Goal: Task Accomplishment & Management: Use online tool/utility

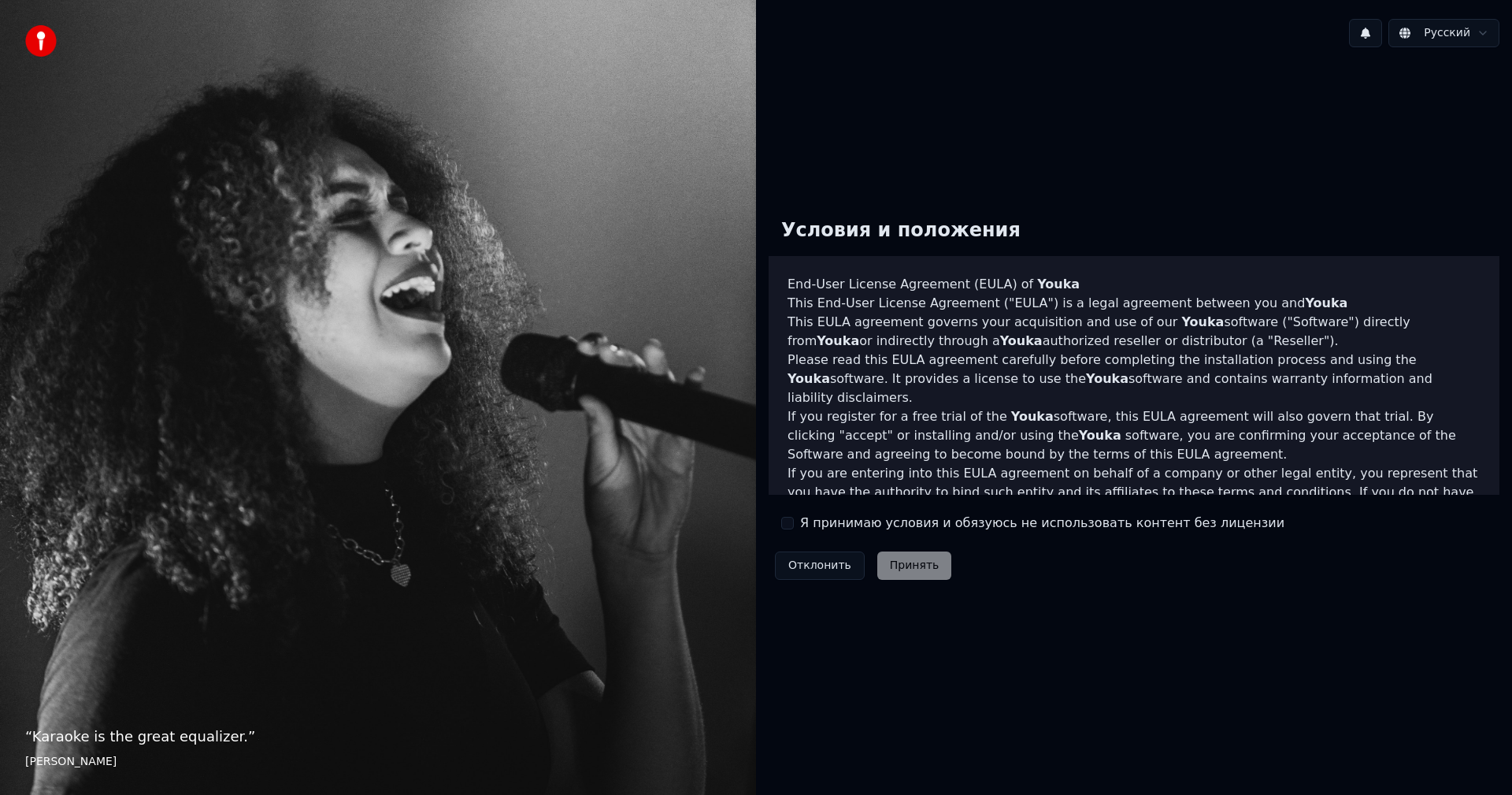
click at [797, 522] on div "Я принимаю условия и обязуюсь не использовать контент без лицензии" at bounding box center [1032, 523] width 503 height 19
drag, startPoint x: 791, startPoint y: 519, endPoint x: 799, endPoint y: 524, distance: 9.4
click at [790, 519] on button "Я принимаю условия и обязуюсь не использовать контент без лицензии" at bounding box center [787, 523] width 13 height 13
click at [922, 559] on button "Принять" at bounding box center [914, 565] width 75 height 28
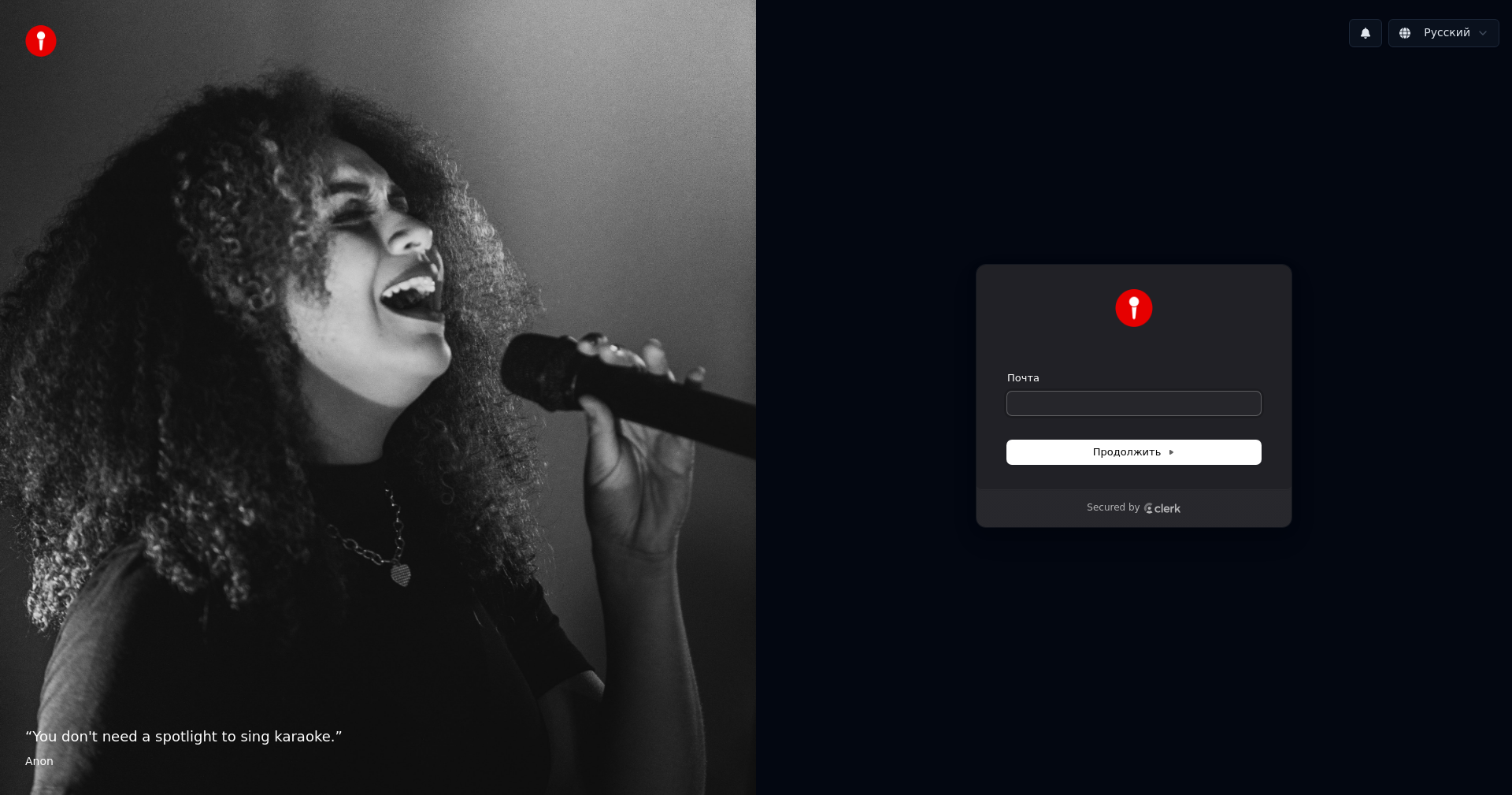
click at [1046, 396] on input "Почта" at bounding box center [1134, 403] width 254 height 23
click at [1140, 443] on button "Продолжить" at bounding box center [1134, 452] width 254 height 23
type input "**********"
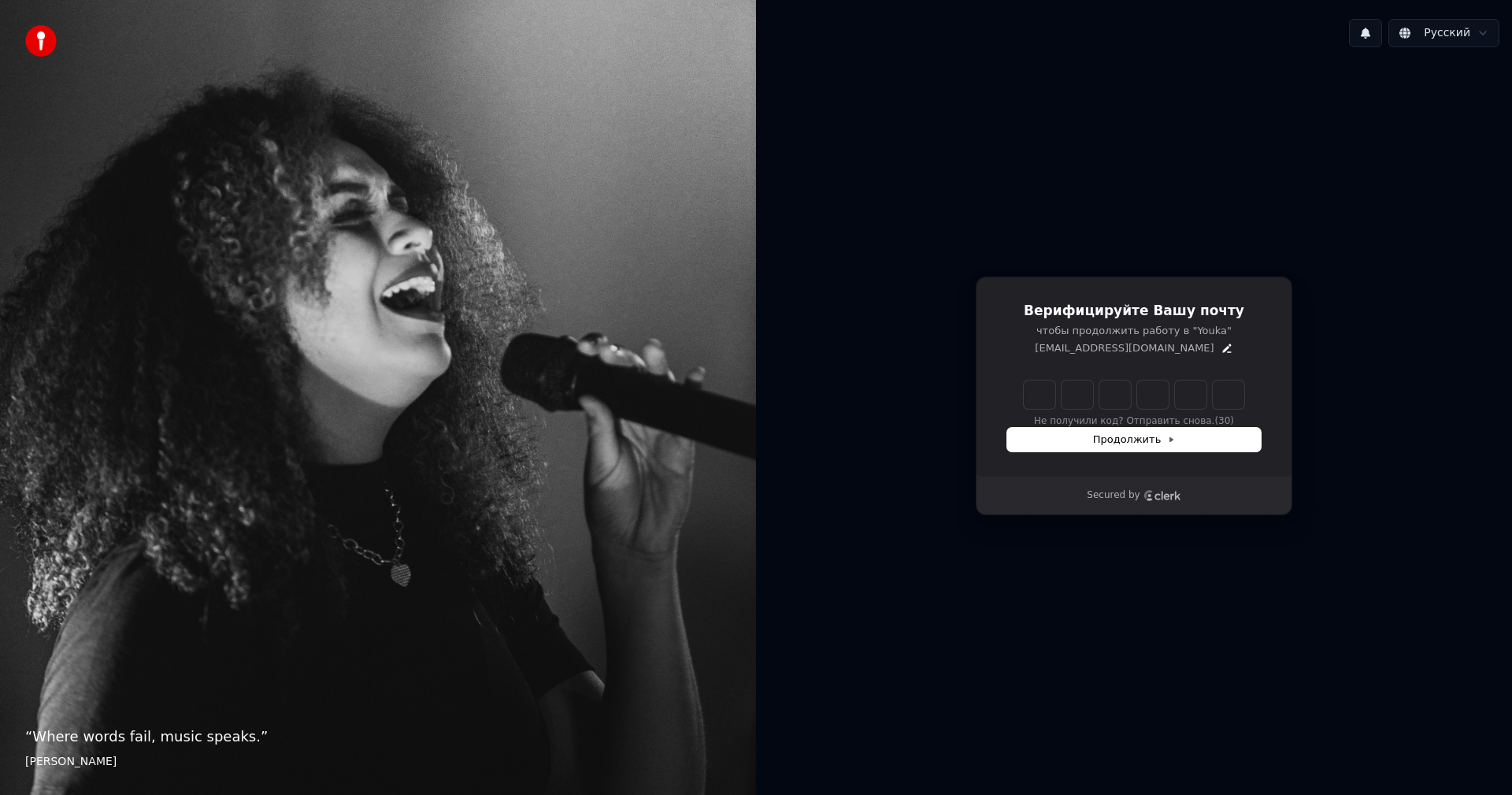
click at [1031, 384] on input "Enter verification code" at bounding box center [1134, 394] width 221 height 28
type input "******"
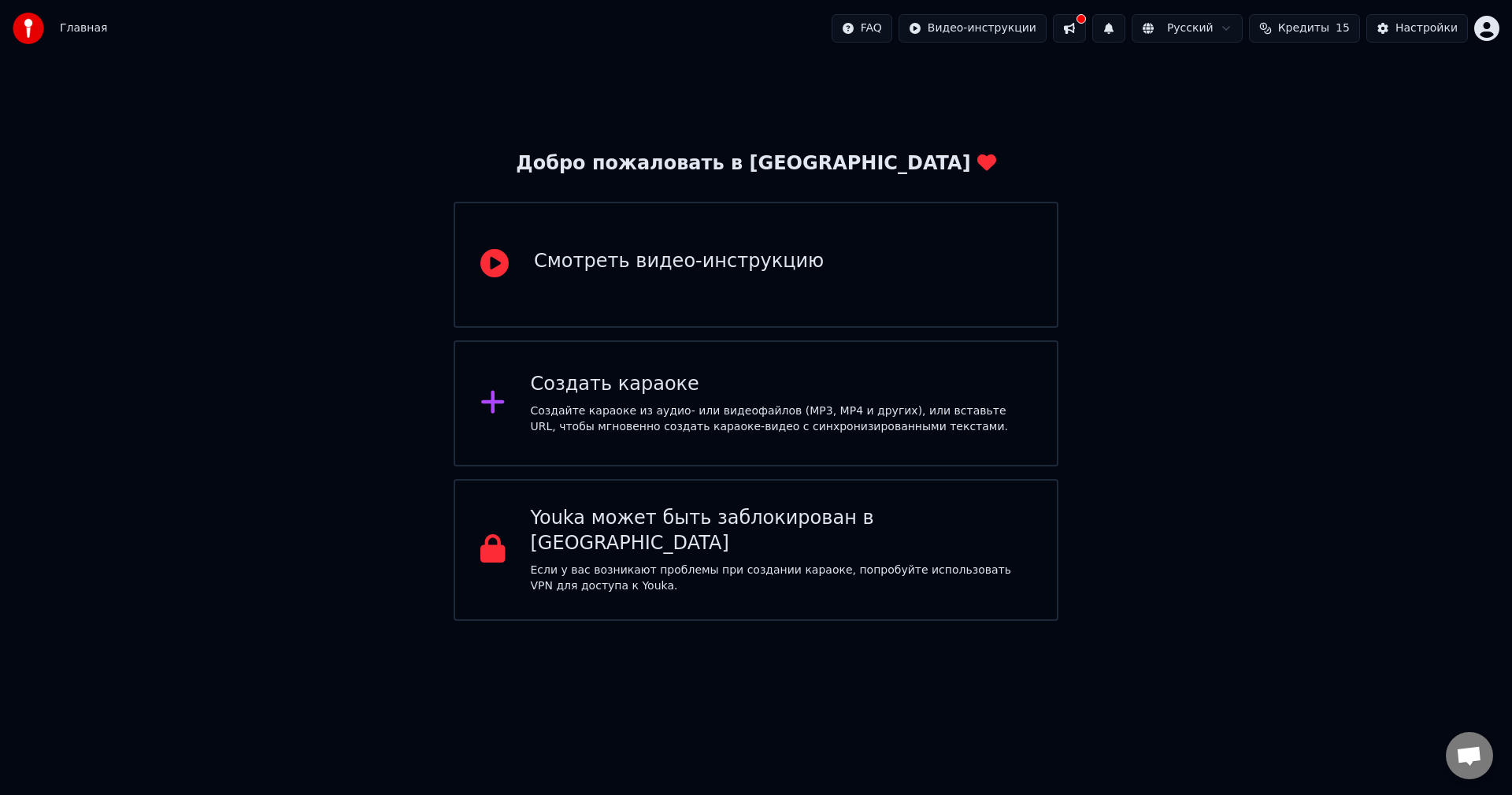
click at [615, 401] on div "Создать караоке Создайте караоке из аудио- или видеофайлов (MP3, MP4 и других),…" at bounding box center [781, 403] width 502 height 63
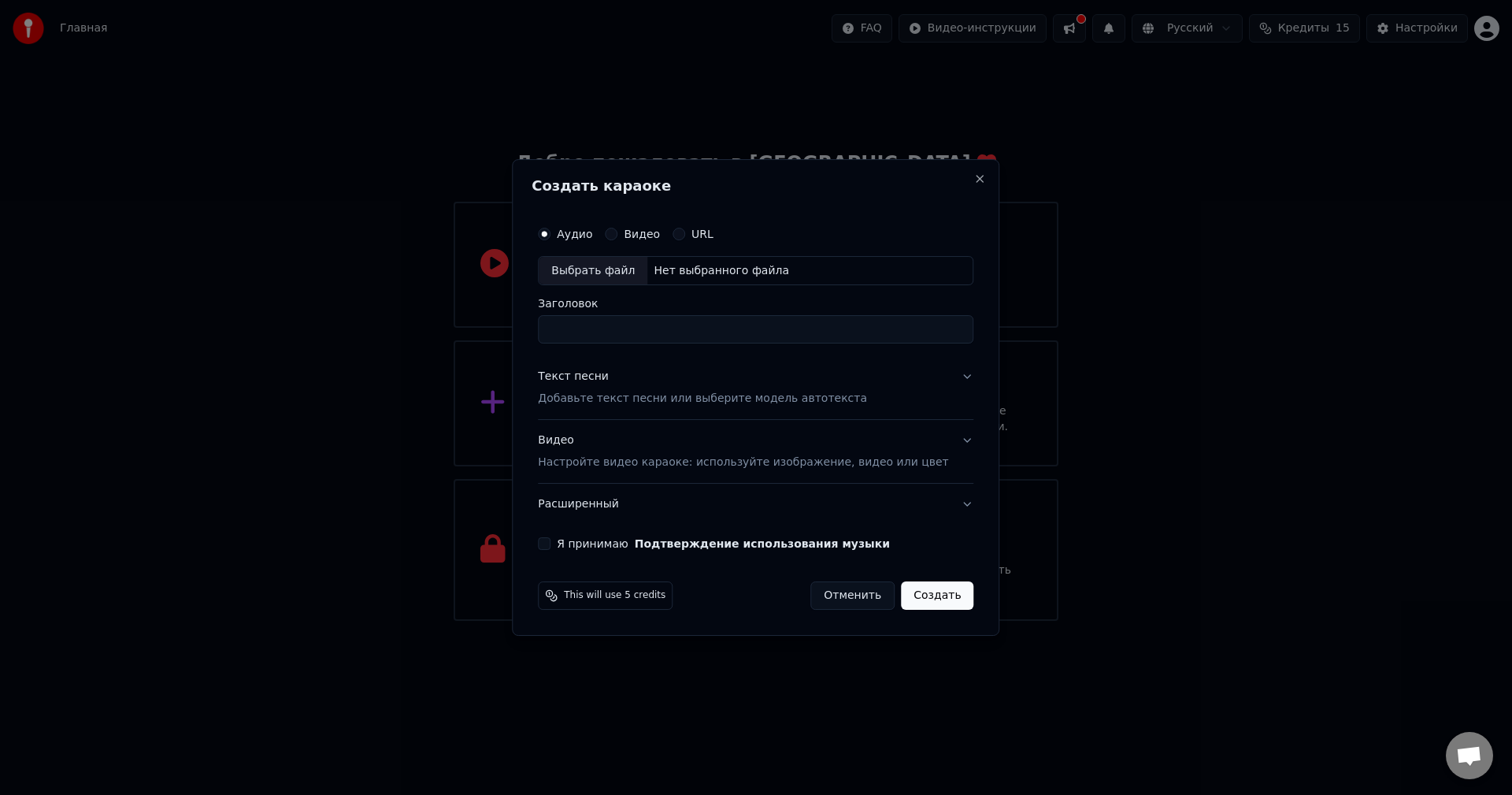
click at [599, 334] on input "Заголовок" at bounding box center [756, 329] width 436 height 28
click at [641, 238] on div "Видео" at bounding box center [632, 233] width 55 height 13
click at [617, 233] on button "Видео" at bounding box center [610, 233] width 13 height 13
click at [551, 230] on button "Аудио" at bounding box center [544, 233] width 13 height 13
click at [614, 274] on div "Выбрать файл" at bounding box center [592, 271] width 108 height 28
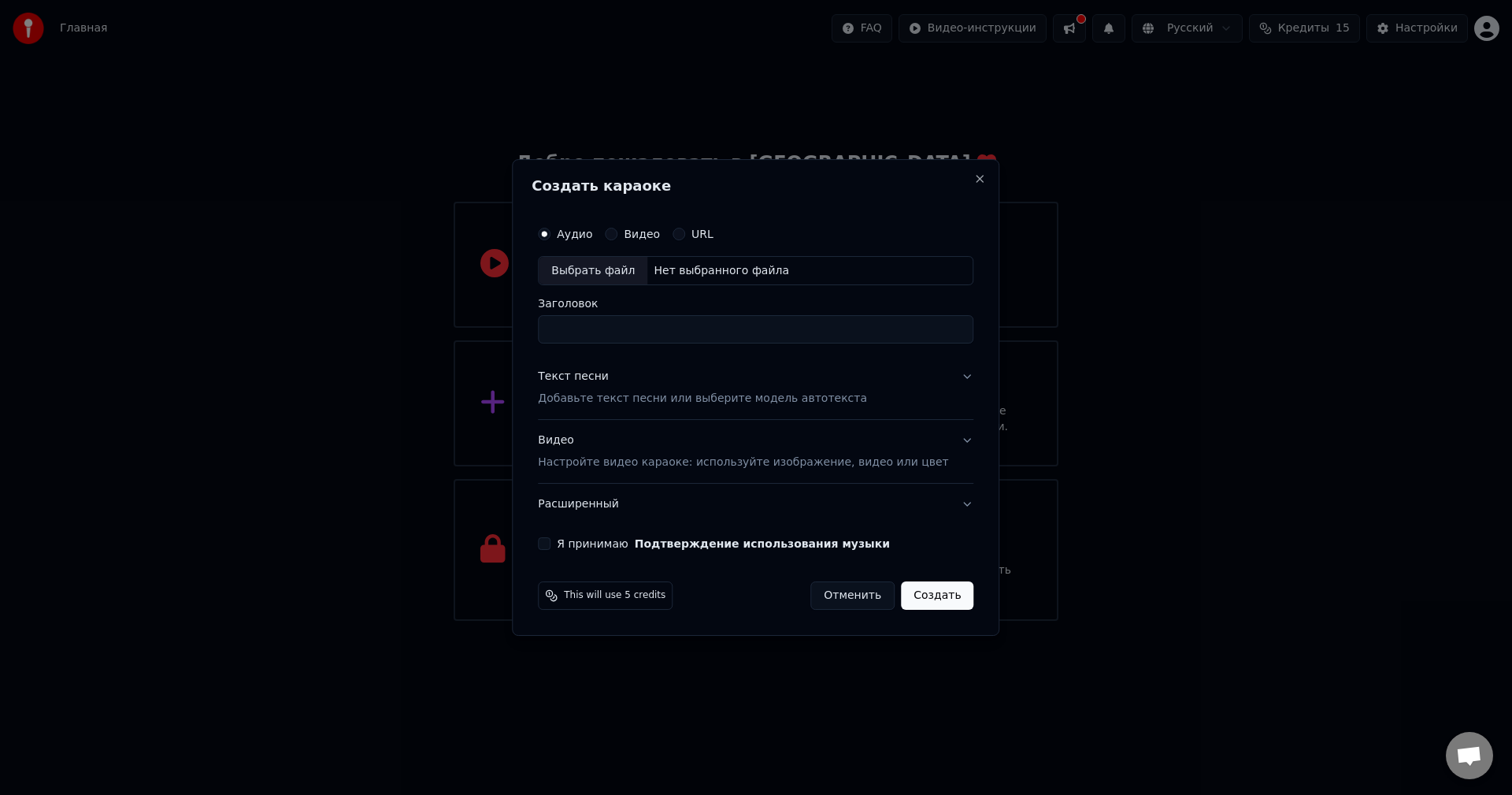
click at [594, 269] on div "Выбрать файл" at bounding box center [592, 271] width 108 height 28
type input "**********"
click at [952, 378] on div "**********" at bounding box center [755, 384] width 448 height 345
click at [948, 378] on button "Текст песни Добавьте текст песни или выберите модель автотекста" at bounding box center [756, 388] width 436 height 63
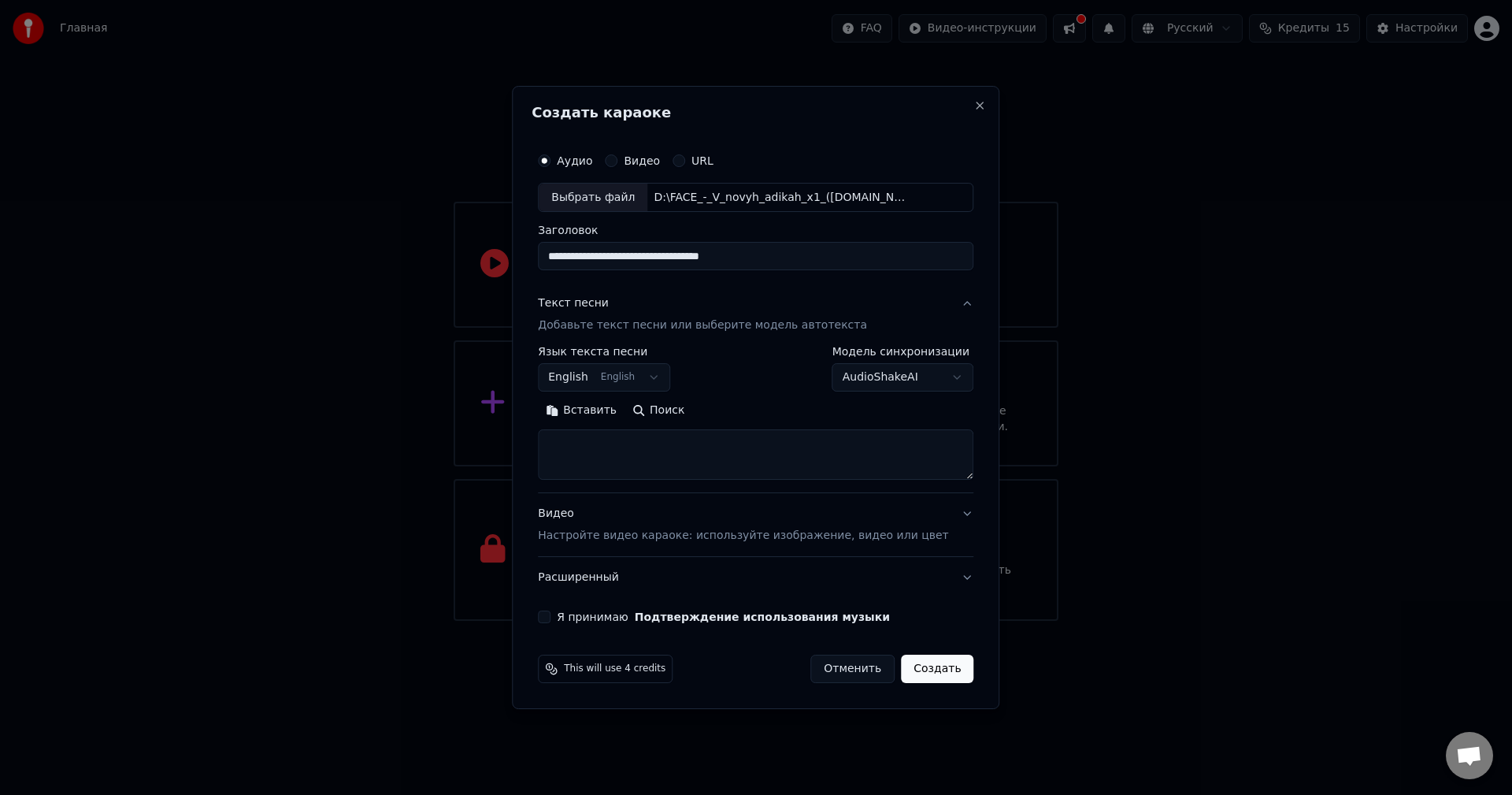
click at [668, 376] on button "English English" at bounding box center [604, 377] width 132 height 28
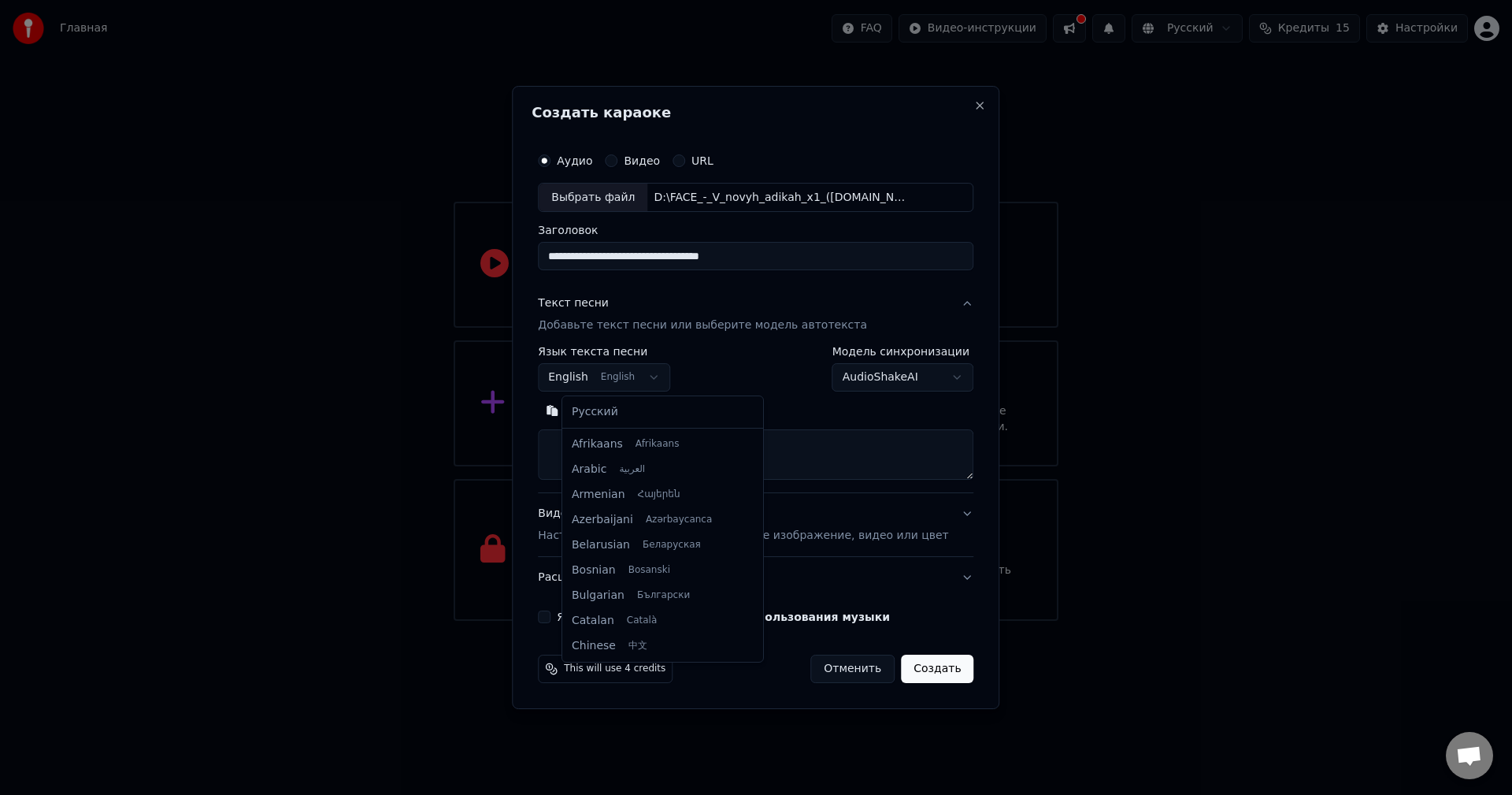
scroll to position [126, 0]
select select "**"
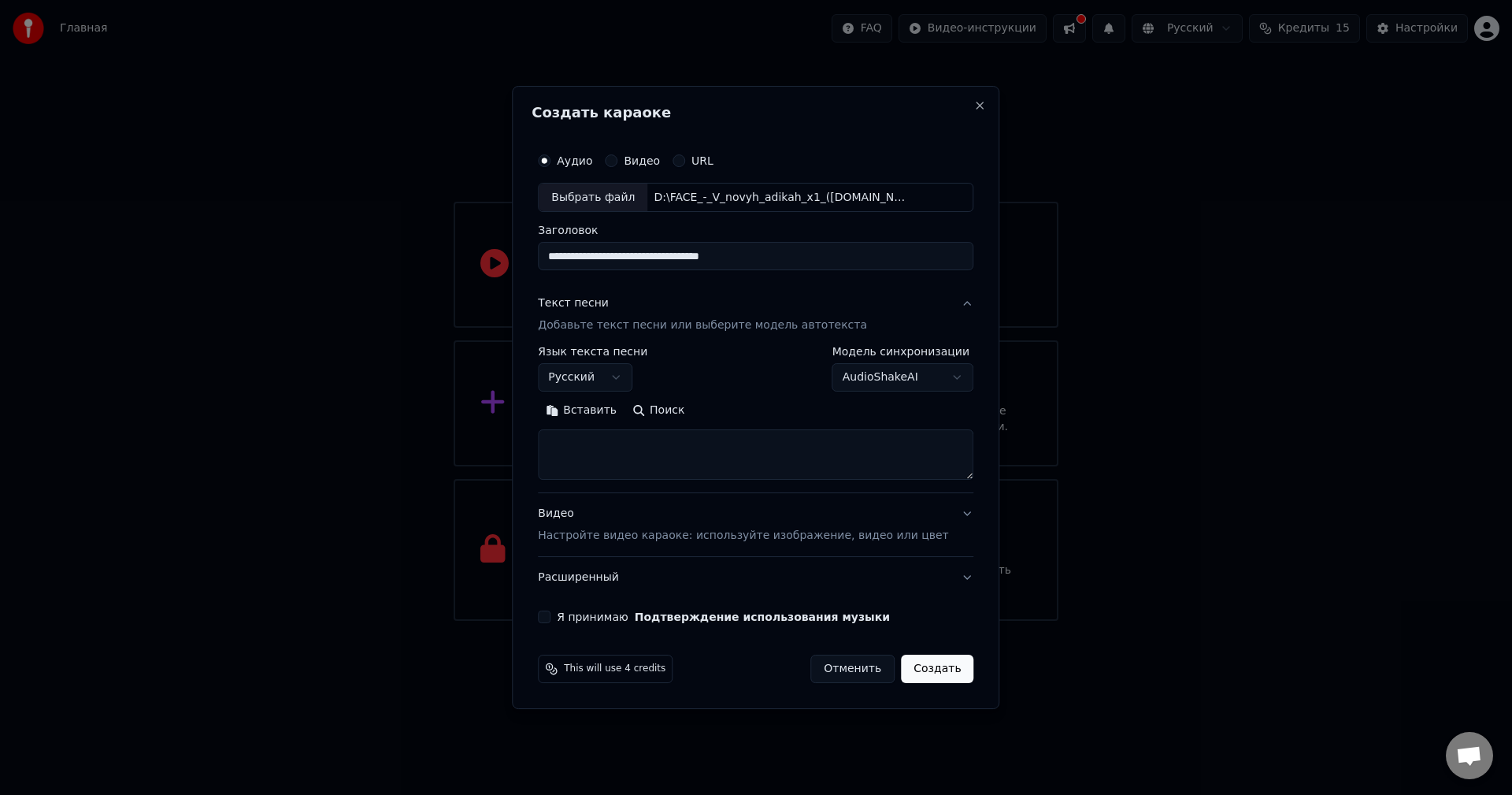
click at [609, 445] on textarea at bounding box center [756, 455] width 436 height 51
click at [602, 408] on button "Вставить" at bounding box center [581, 411] width 87 height 25
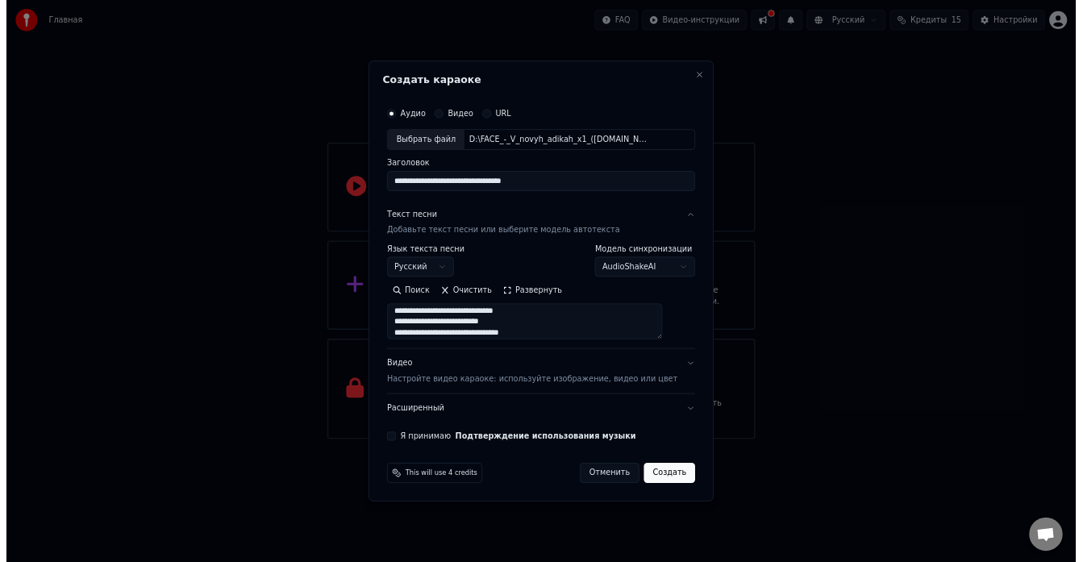
scroll to position [736, 0]
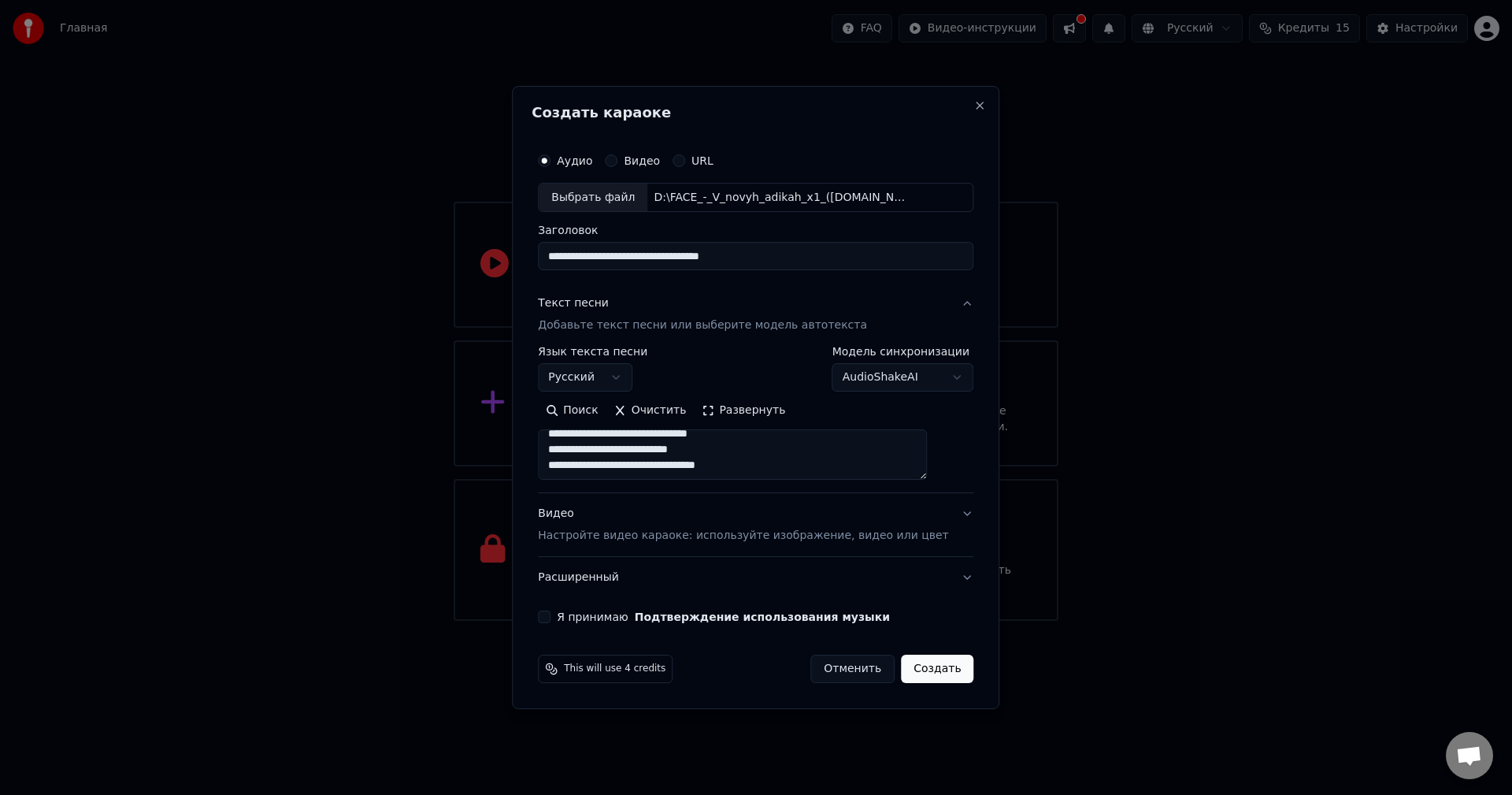
click at [945, 513] on button "Видео Настройте видео караоке: используйте изображение, видео или цвет" at bounding box center [756, 525] width 436 height 63
type textarea "**********"
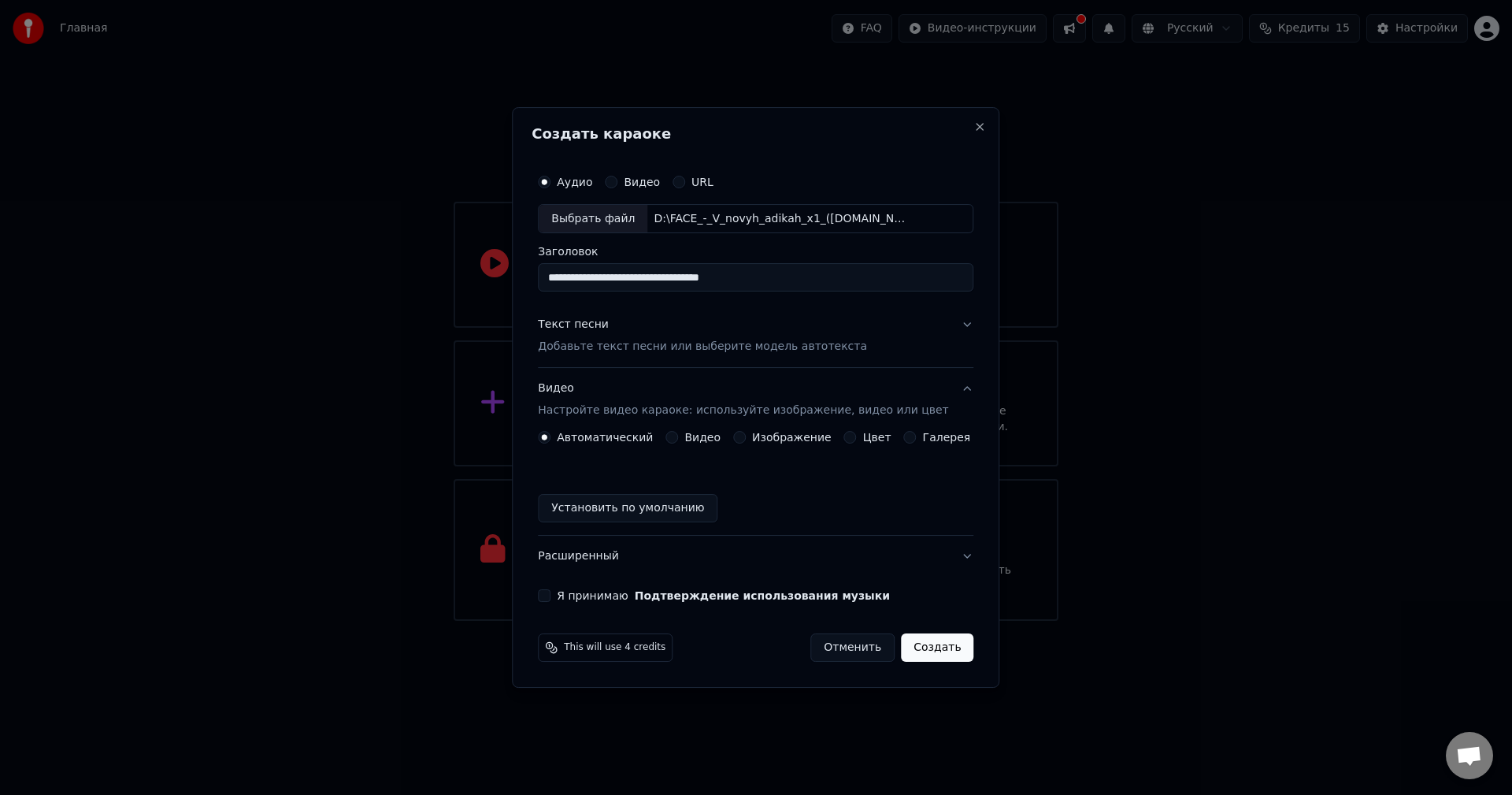
click at [551, 595] on button "Я принимаю Подтверждение использования музыки" at bounding box center [544, 595] width 13 height 13
click at [914, 645] on button "Создать" at bounding box center [937, 647] width 72 height 28
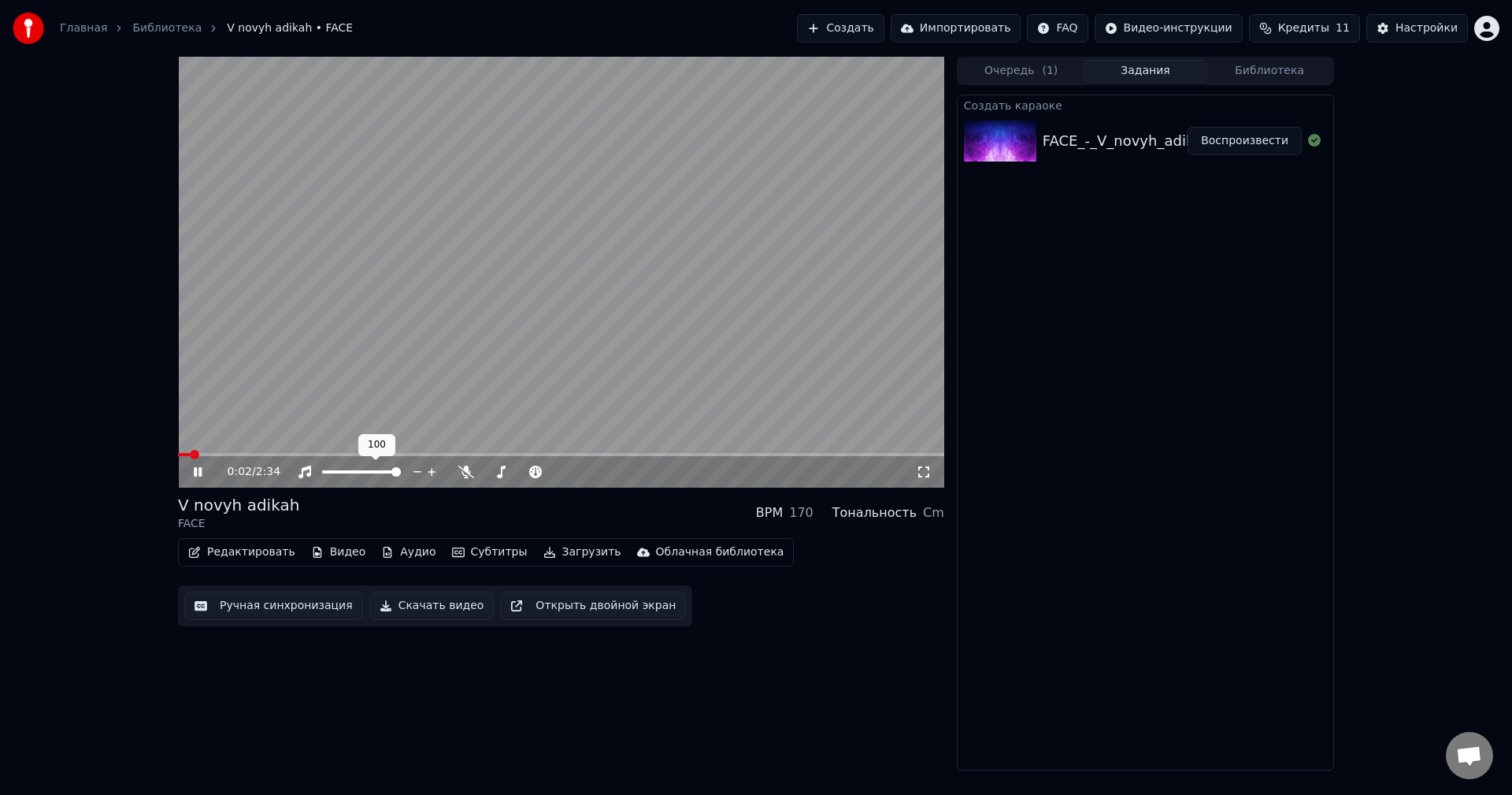
click at [489, 259] on video at bounding box center [561, 272] width 766 height 431
drag, startPoint x: 377, startPoint y: 466, endPoint x: 339, endPoint y: 467, distance: 38.0
click at [339, 467] on div at bounding box center [376, 472] width 127 height 16
click at [348, 470] on div at bounding box center [376, 472] width 127 height 16
click at [361, 472] on span at bounding box center [361, 472] width 10 height 10
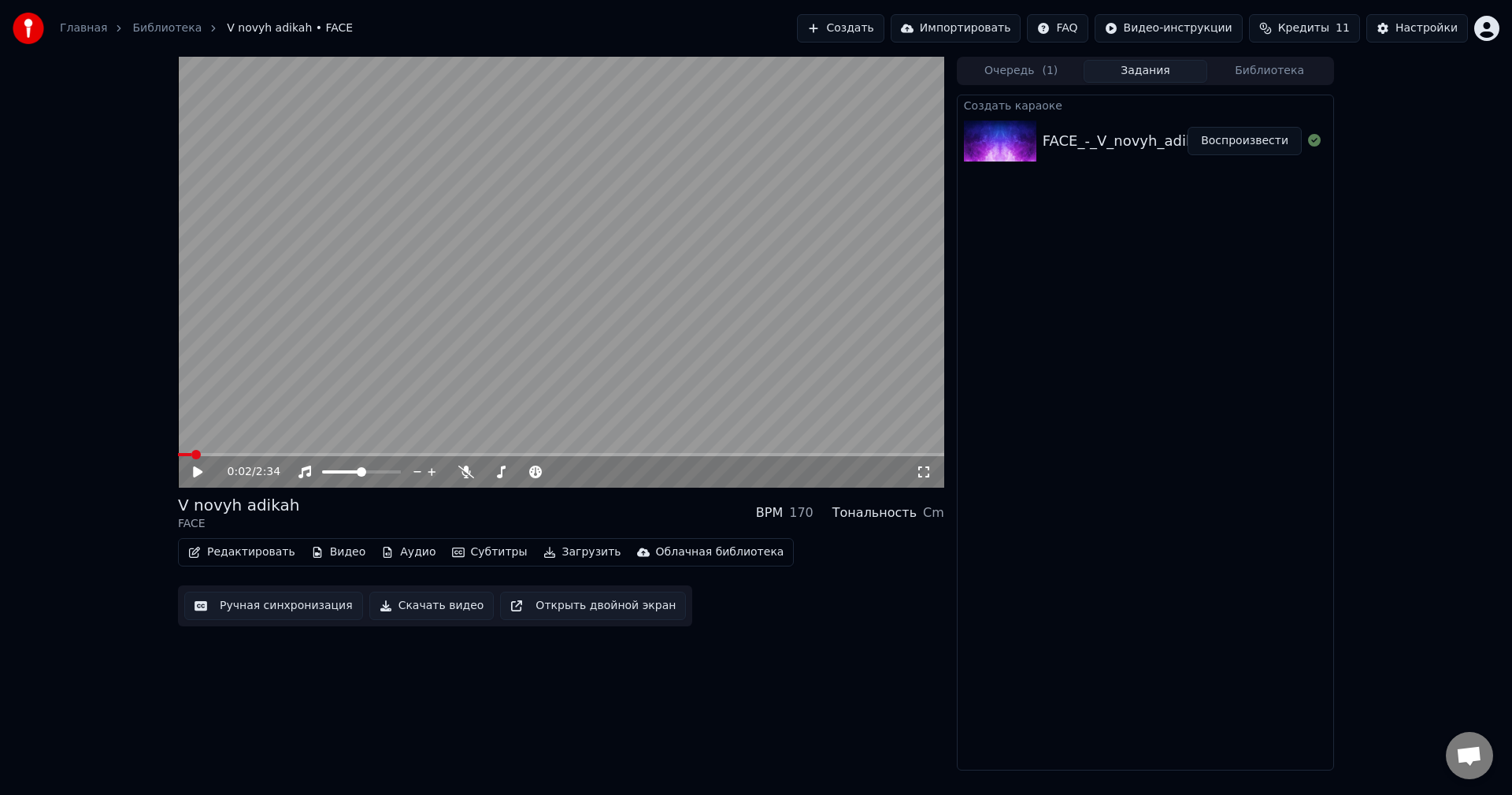
click at [530, 329] on video at bounding box center [561, 272] width 766 height 431
click at [335, 470] on span at bounding box center [339, 472] width 10 height 10
click at [491, 363] on video at bounding box center [561, 272] width 766 height 431
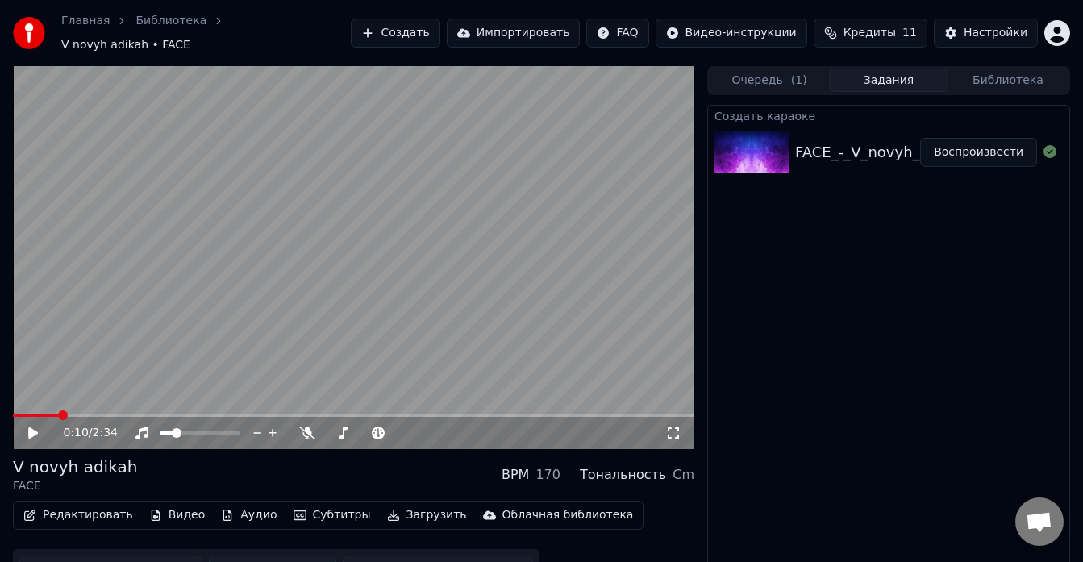
click at [58, 410] on span at bounding box center [63, 415] width 10 height 10
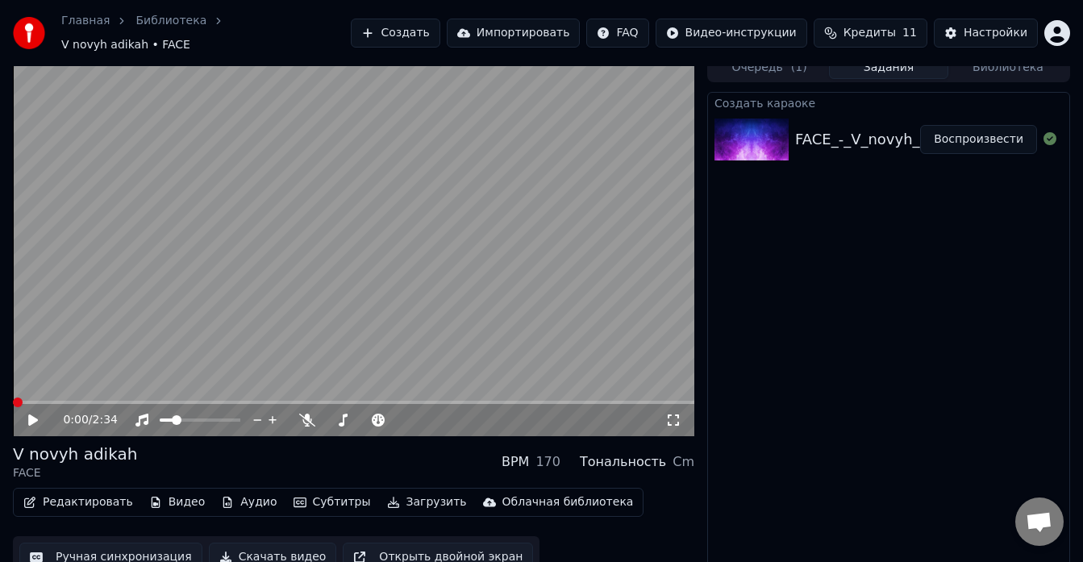
scroll to position [21, 0]
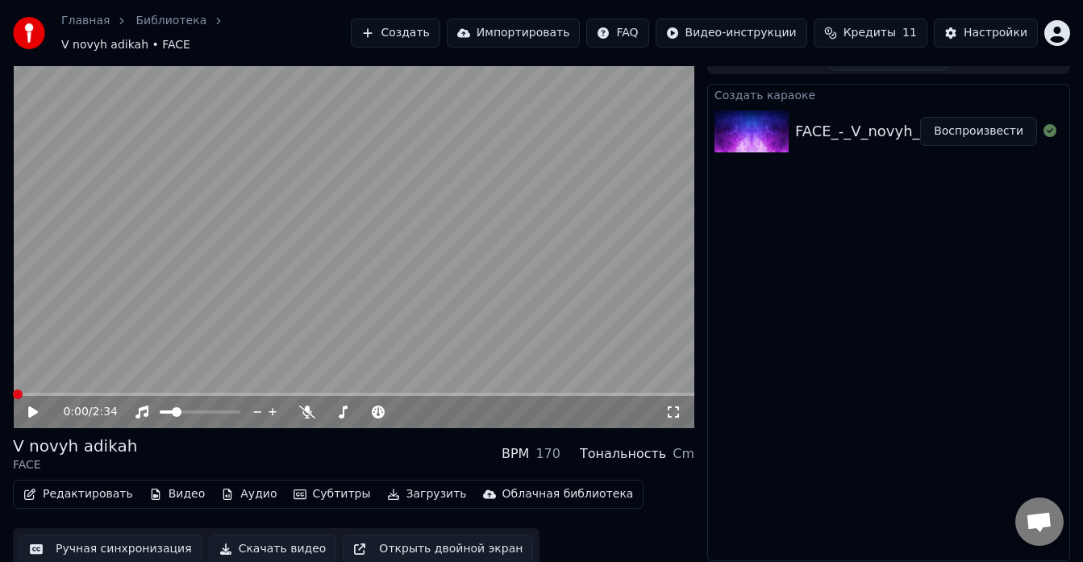
click at [676, 406] on icon at bounding box center [673, 412] width 16 height 13
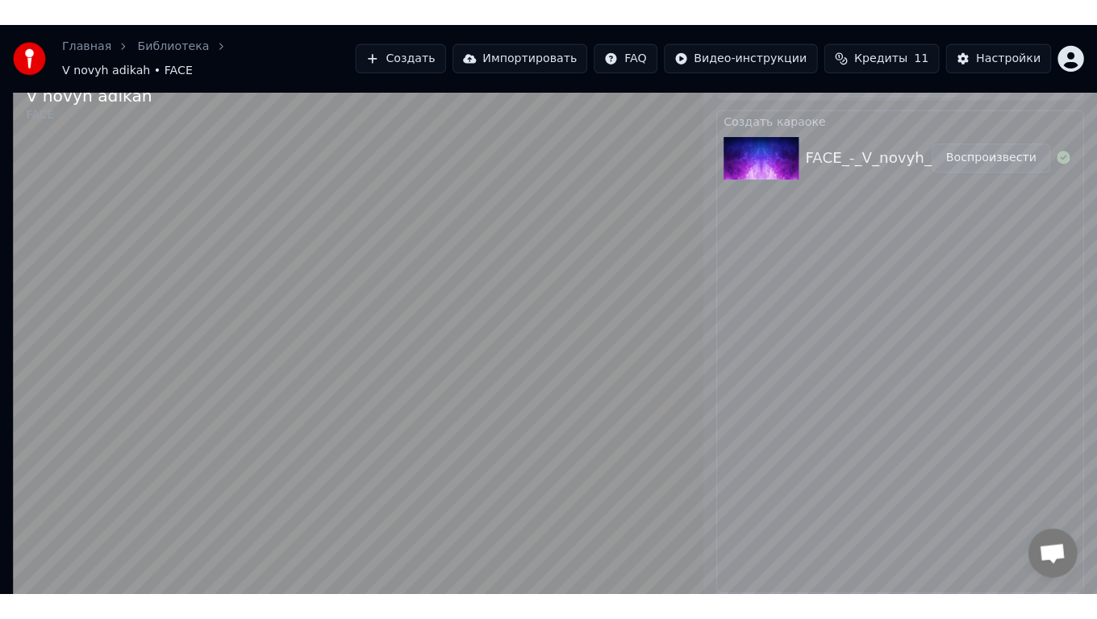
scroll to position [4, 0]
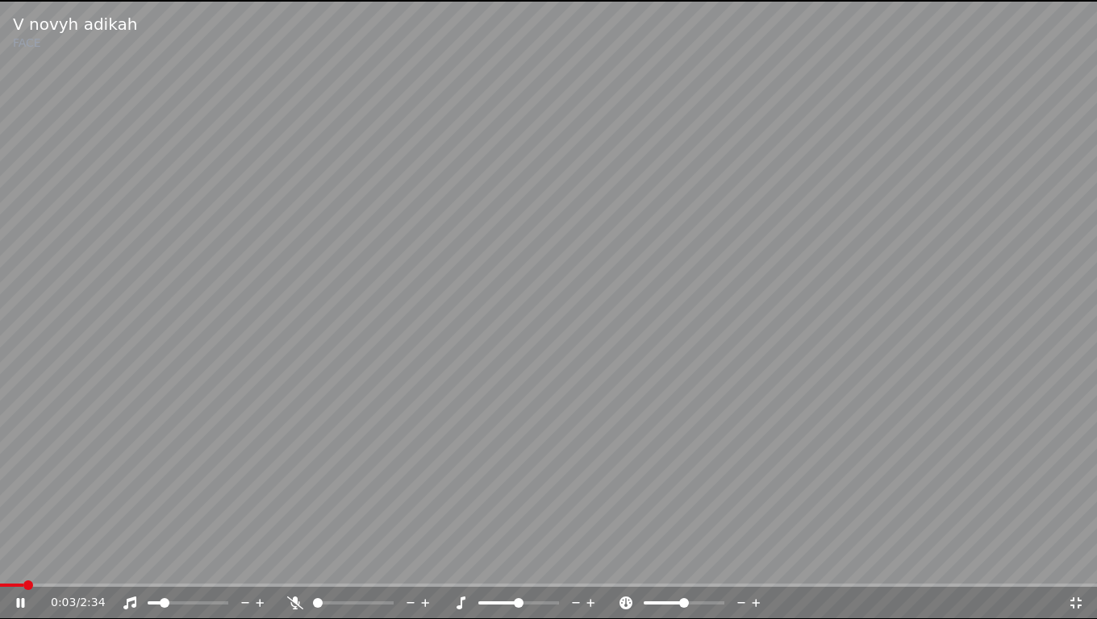
click at [506, 422] on video at bounding box center [548, 309] width 1097 height 619
click at [673, 601] on span at bounding box center [675, 603] width 10 height 10
click at [721, 449] on video at bounding box center [548, 309] width 1097 height 619
